Goal: Task Accomplishment & Management: Use online tool/utility

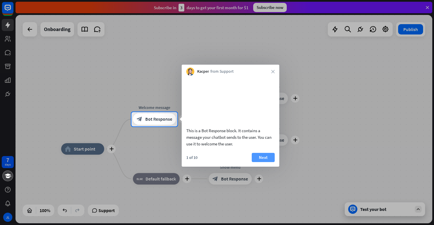
click at [259, 162] on button "Next" at bounding box center [263, 157] width 23 height 9
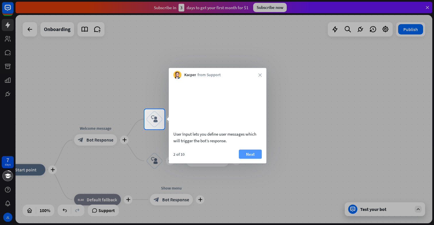
click at [254, 158] on button "Next" at bounding box center [250, 153] width 23 height 9
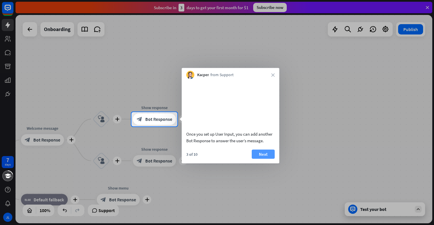
click at [268, 158] on button "Next" at bounding box center [263, 153] width 23 height 9
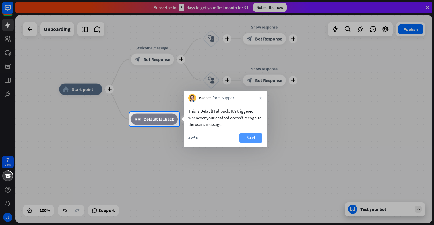
click at [252, 139] on button "Next" at bounding box center [250, 137] width 23 height 9
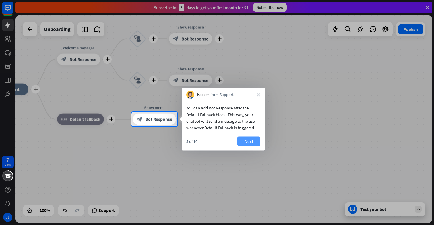
click at [252, 143] on button "Next" at bounding box center [248, 141] width 23 height 9
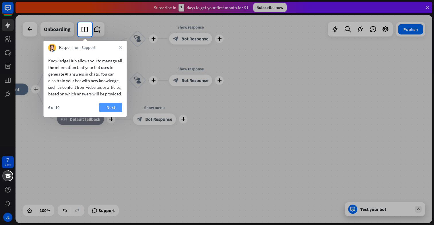
click at [112, 112] on button "Next" at bounding box center [110, 107] width 23 height 9
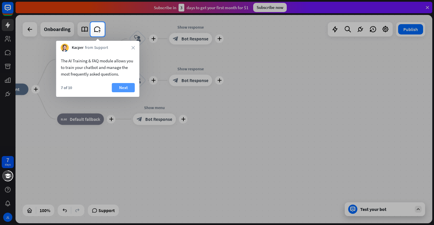
click at [122, 86] on button "Next" at bounding box center [123, 87] width 23 height 9
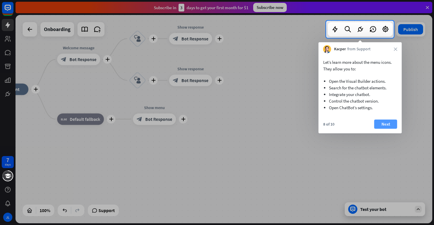
click at [387, 121] on button "Next" at bounding box center [385, 123] width 23 height 9
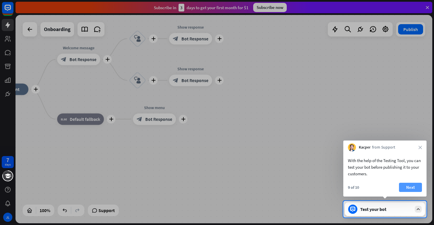
click at [415, 186] on button "Next" at bounding box center [410, 186] width 23 height 9
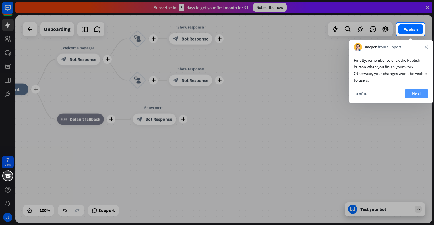
click at [420, 93] on button "Next" at bounding box center [416, 93] width 23 height 9
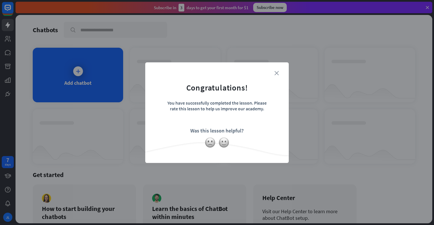
click at [277, 72] on icon "close" at bounding box center [276, 73] width 4 height 4
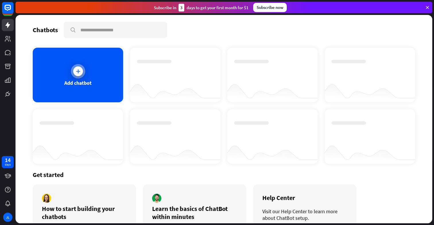
click at [83, 69] on div at bounding box center [78, 71] width 14 height 14
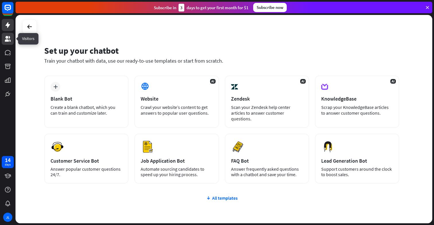
click at [11, 37] on icon at bounding box center [7, 38] width 7 height 7
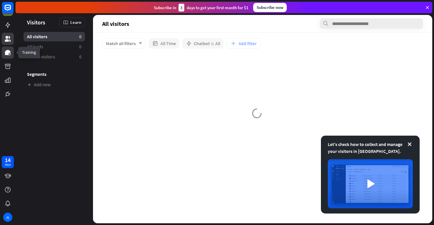
click at [5, 57] on link at bounding box center [8, 52] width 12 height 12
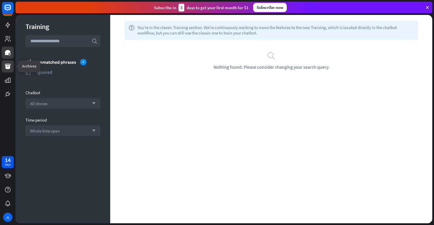
click at [8, 70] on link at bounding box center [8, 66] width 12 height 12
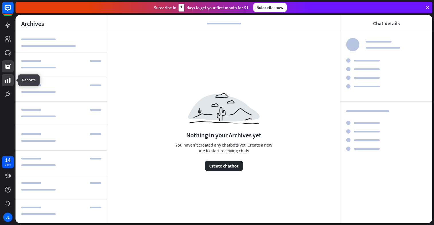
click at [8, 80] on icon at bounding box center [7, 80] width 7 height 7
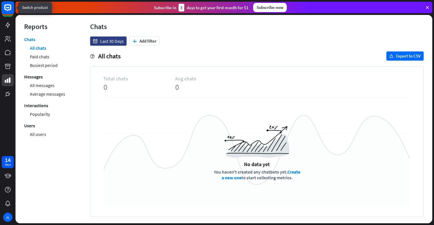
click at [8, 9] on icon at bounding box center [7, 7] width 7 height 7
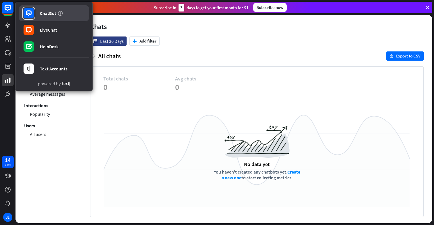
click at [50, 14] on div "ChatBot" at bounding box center [48, 13] width 16 height 6
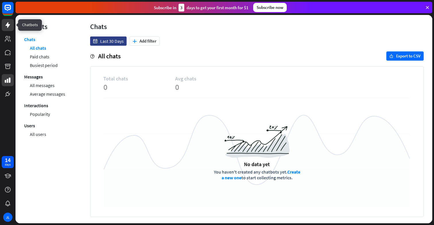
click at [10, 24] on icon at bounding box center [7, 25] width 7 height 7
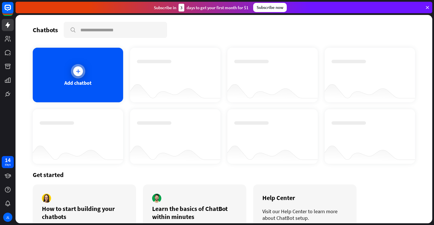
click at [74, 69] on div at bounding box center [78, 71] width 10 height 10
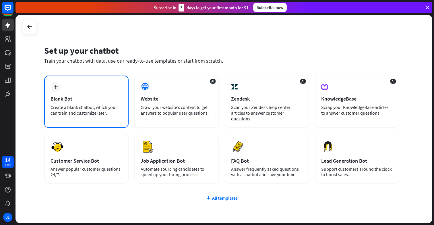
scroll to position [29, 0]
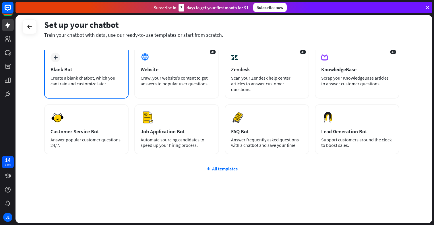
click at [83, 70] on div "Blank Bot" at bounding box center [87, 69] width 72 height 7
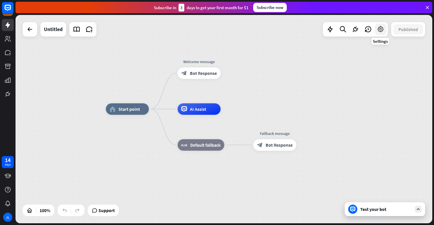
click at [380, 30] on icon at bounding box center [380, 29] width 7 height 7
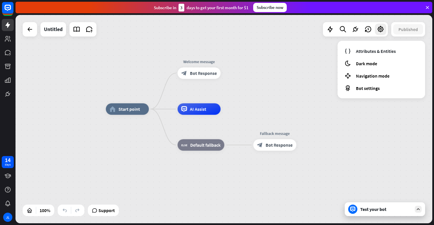
click at [277, 66] on div "home_2 Start point Welcome message block_bot_response Bot Response AI Assist bl…" at bounding box center [223, 119] width 417 height 208
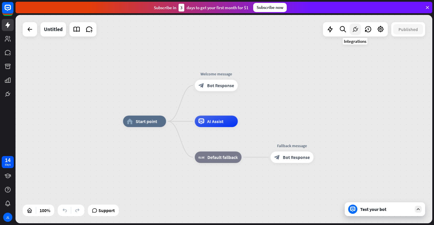
click at [352, 31] on icon at bounding box center [355, 29] width 7 height 7
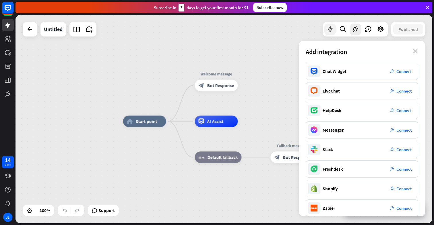
click at [331, 32] on icon at bounding box center [329, 29] width 7 height 7
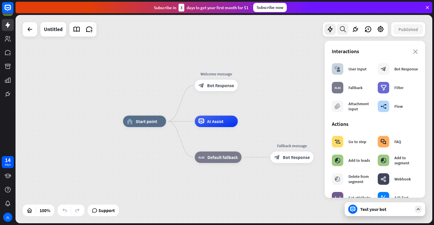
click at [345, 34] on div at bounding box center [342, 29] width 11 height 11
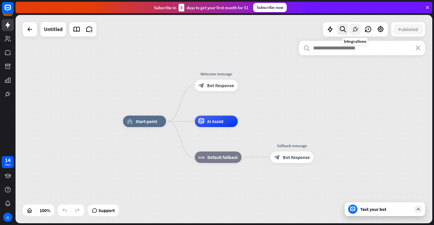
click at [359, 30] on div at bounding box center [354, 29] width 11 height 11
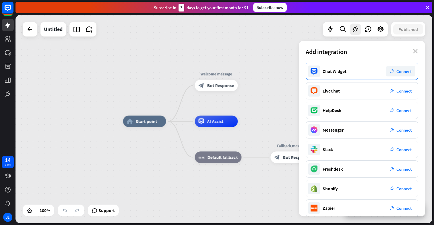
click at [400, 73] on span "Connect" at bounding box center [403, 71] width 15 height 5
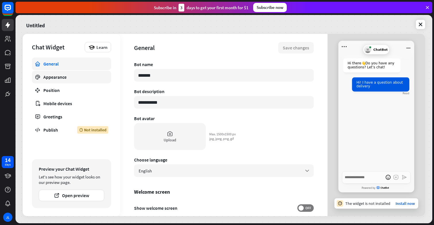
click at [76, 77] on div "Appearance" at bounding box center [71, 77] width 56 height 6
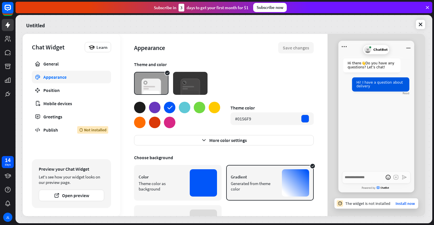
click at [152, 103] on div at bounding box center [154, 107] width 11 height 11
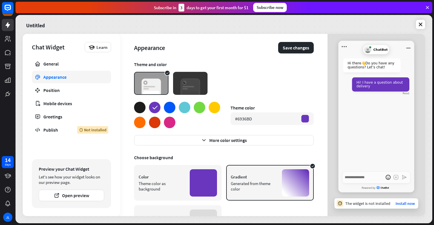
click at [174, 108] on div at bounding box center [169, 107] width 11 height 11
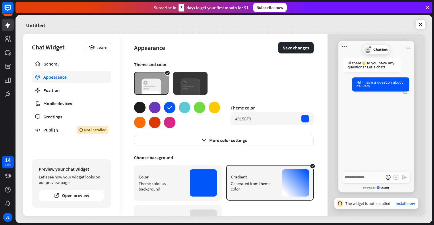
click at [189, 108] on div at bounding box center [184, 107] width 11 height 11
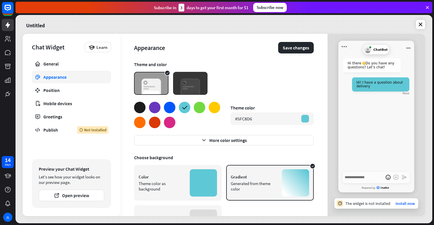
click at [200, 108] on div at bounding box center [199, 107] width 11 height 11
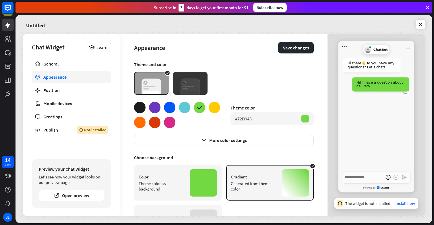
click at [219, 107] on div at bounding box center [214, 107] width 11 height 11
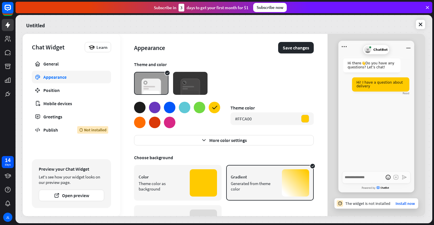
click at [166, 111] on div at bounding box center [169, 107] width 11 height 11
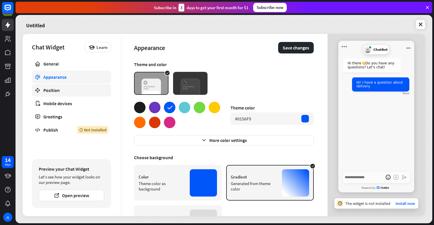
click at [91, 85] on link "Position" at bounding box center [71, 90] width 79 height 13
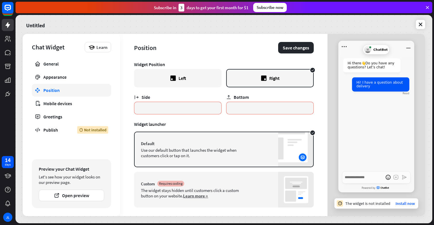
click at [192, 79] on div "Left" at bounding box center [178, 78] width 88 height 18
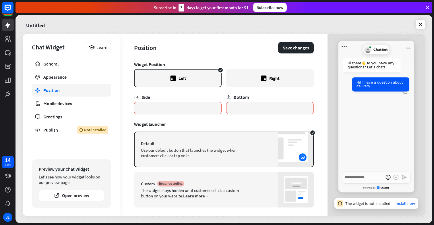
click at [263, 76] on icon at bounding box center [263, 77] width 5 height 5
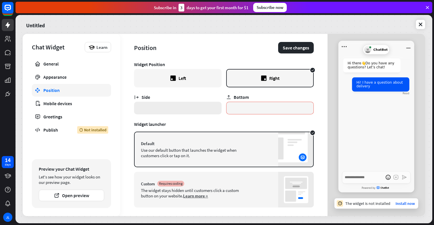
click at [200, 107] on input "*" at bounding box center [178, 108] width 88 height 13
click at [62, 107] on link "Mobile devices" at bounding box center [71, 103] width 79 height 13
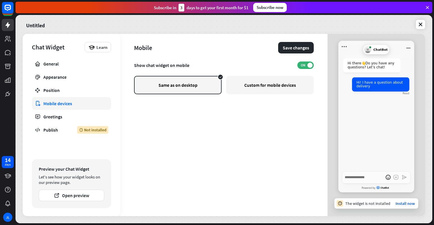
click at [255, 88] on div "Custom for mobile devices" at bounding box center [270, 85] width 88 height 18
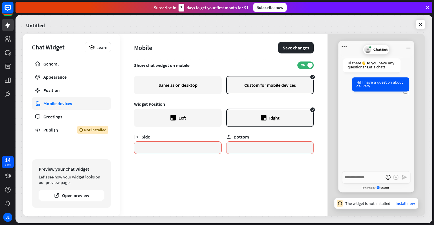
click at [202, 83] on div "Same as on desktop" at bounding box center [178, 85] width 88 height 18
type textarea "*"
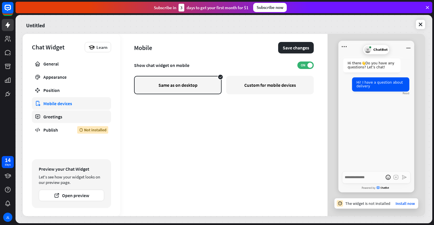
click at [61, 121] on link "Greetings" at bounding box center [71, 116] width 79 height 13
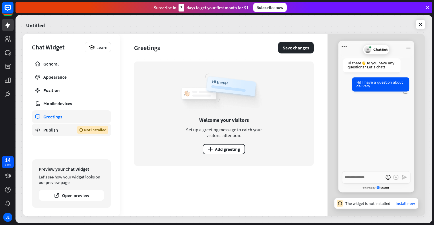
click at [66, 131] on div "Publish" at bounding box center [55, 130] width 25 height 6
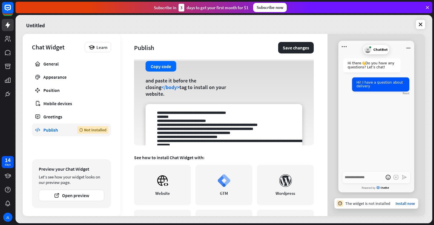
scroll to position [38, 0]
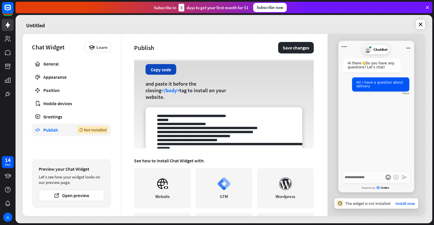
click at [162, 72] on button "Copy code" at bounding box center [160, 69] width 31 height 11
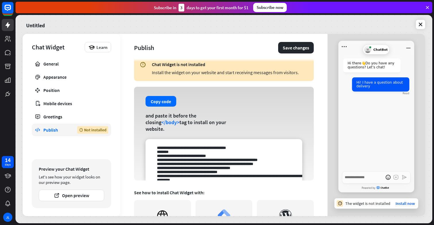
scroll to position [0, 0]
